Goal: Task Accomplishment & Management: Manage account settings

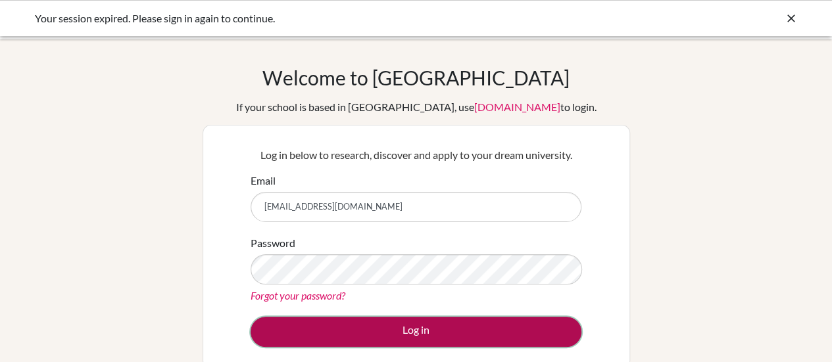
click at [469, 343] on button "Log in" at bounding box center [416, 332] width 331 height 30
click at [423, 340] on button "Log in" at bounding box center [416, 332] width 331 height 30
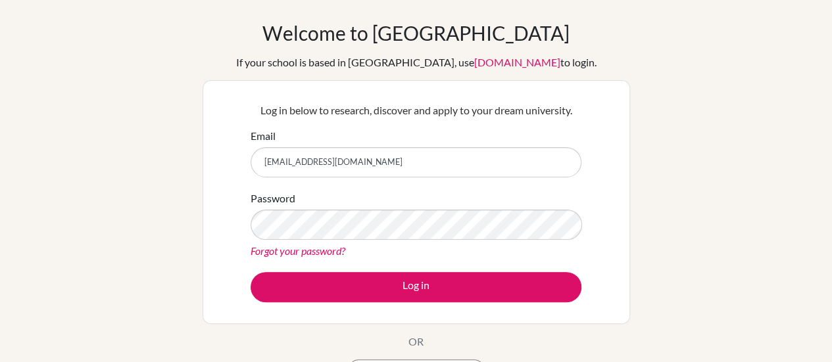
scroll to position [45, 0]
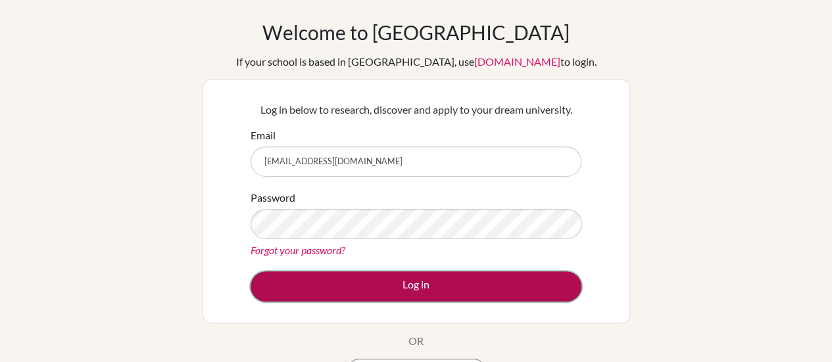
click at [389, 277] on button "Log in" at bounding box center [416, 287] width 331 height 30
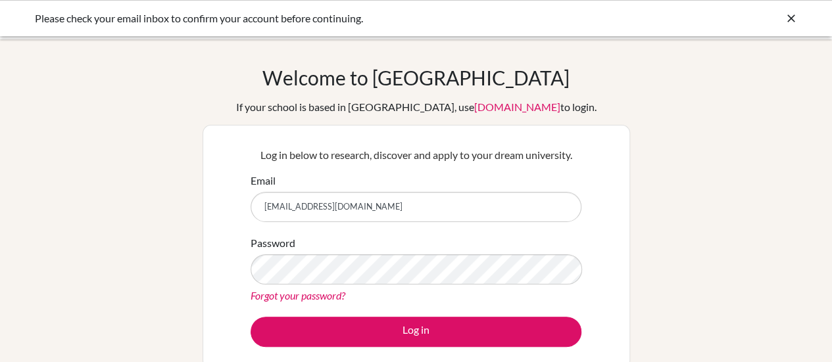
click at [404, 206] on input "[EMAIL_ADDRESS][DOMAIN_NAME]" at bounding box center [416, 207] width 331 height 30
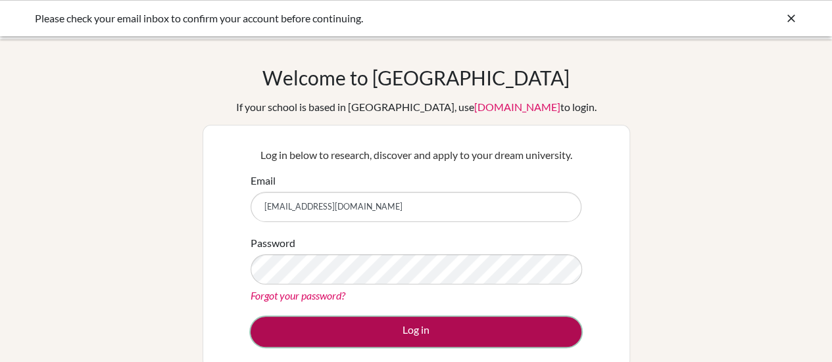
click at [430, 339] on button "Log in" at bounding box center [416, 332] width 331 height 30
click at [447, 334] on button "Log in" at bounding box center [416, 332] width 331 height 30
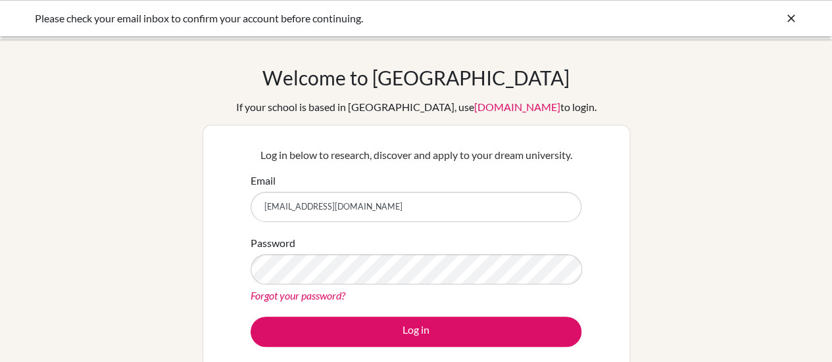
click at [796, 18] on icon at bounding box center [791, 18] width 13 height 13
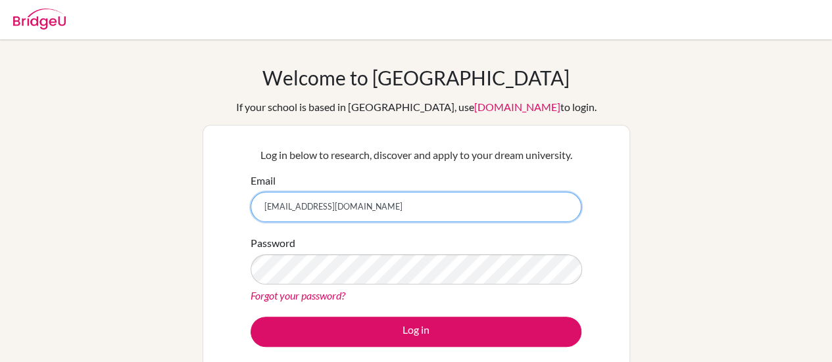
click at [383, 212] on input "[EMAIL_ADDRESS][DOMAIN_NAME]" at bounding box center [416, 207] width 331 height 30
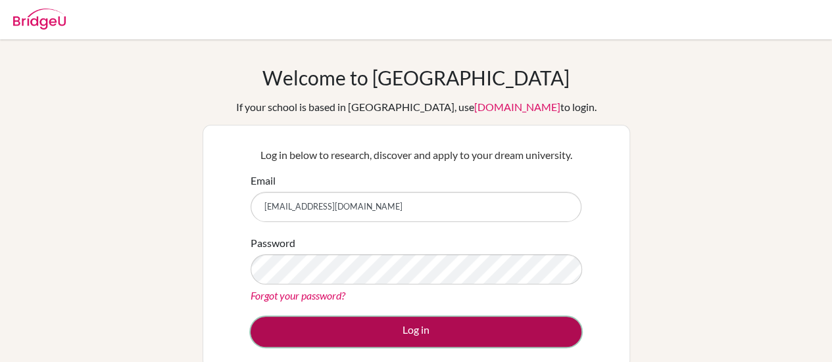
click at [414, 327] on button "Log in" at bounding box center [416, 332] width 331 height 30
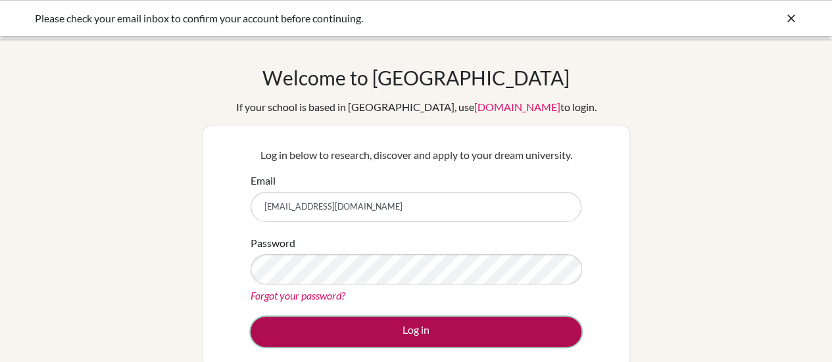
click at [459, 329] on button "Log in" at bounding box center [416, 332] width 331 height 30
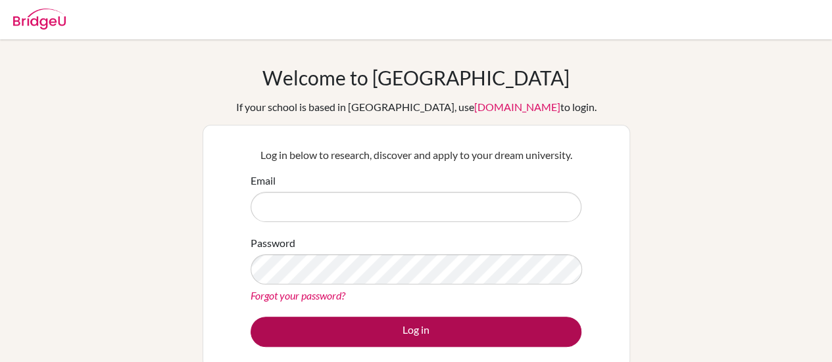
type input "[EMAIL_ADDRESS][DOMAIN_NAME]"
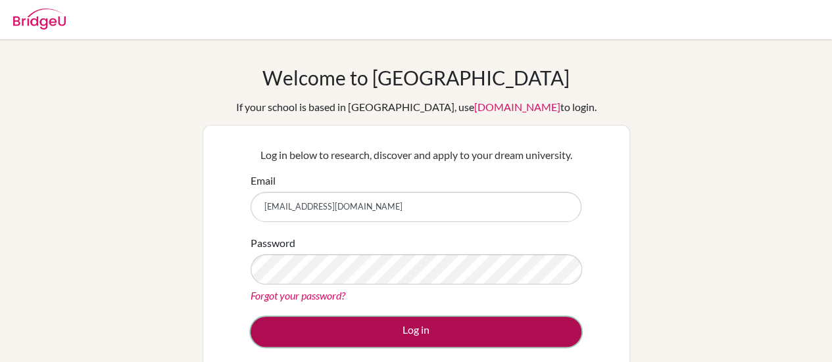
click at [504, 341] on button "Log in" at bounding box center [416, 332] width 331 height 30
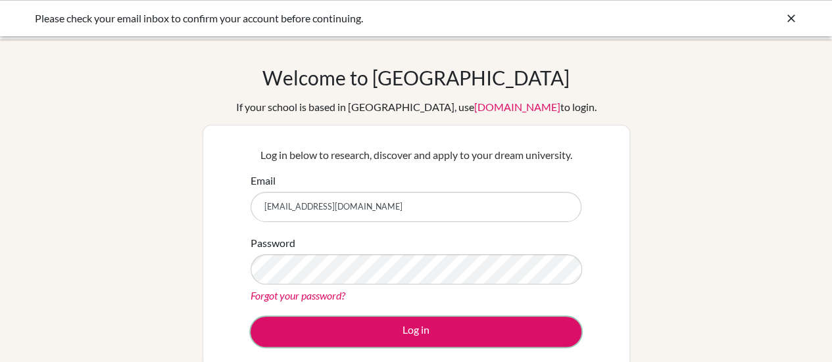
click at [504, 341] on button "Log in" at bounding box center [416, 332] width 331 height 30
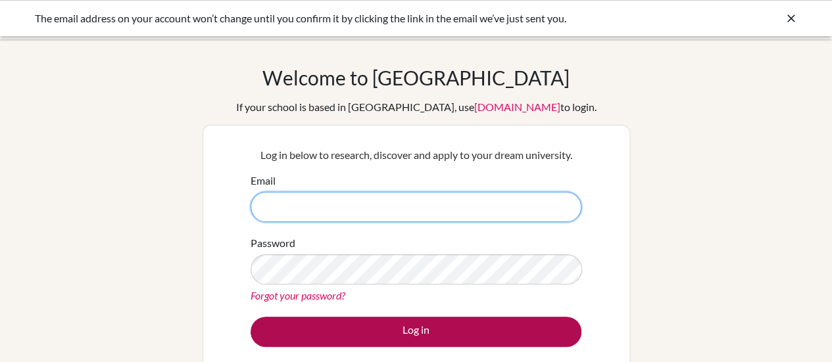
type input "[EMAIL_ADDRESS][DOMAIN_NAME]"
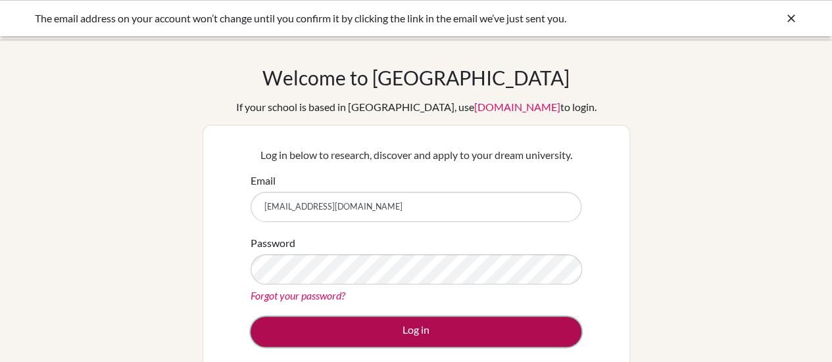
click at [466, 329] on button "Log in" at bounding box center [416, 332] width 331 height 30
